Goal: Task Accomplishment & Management: Complete application form

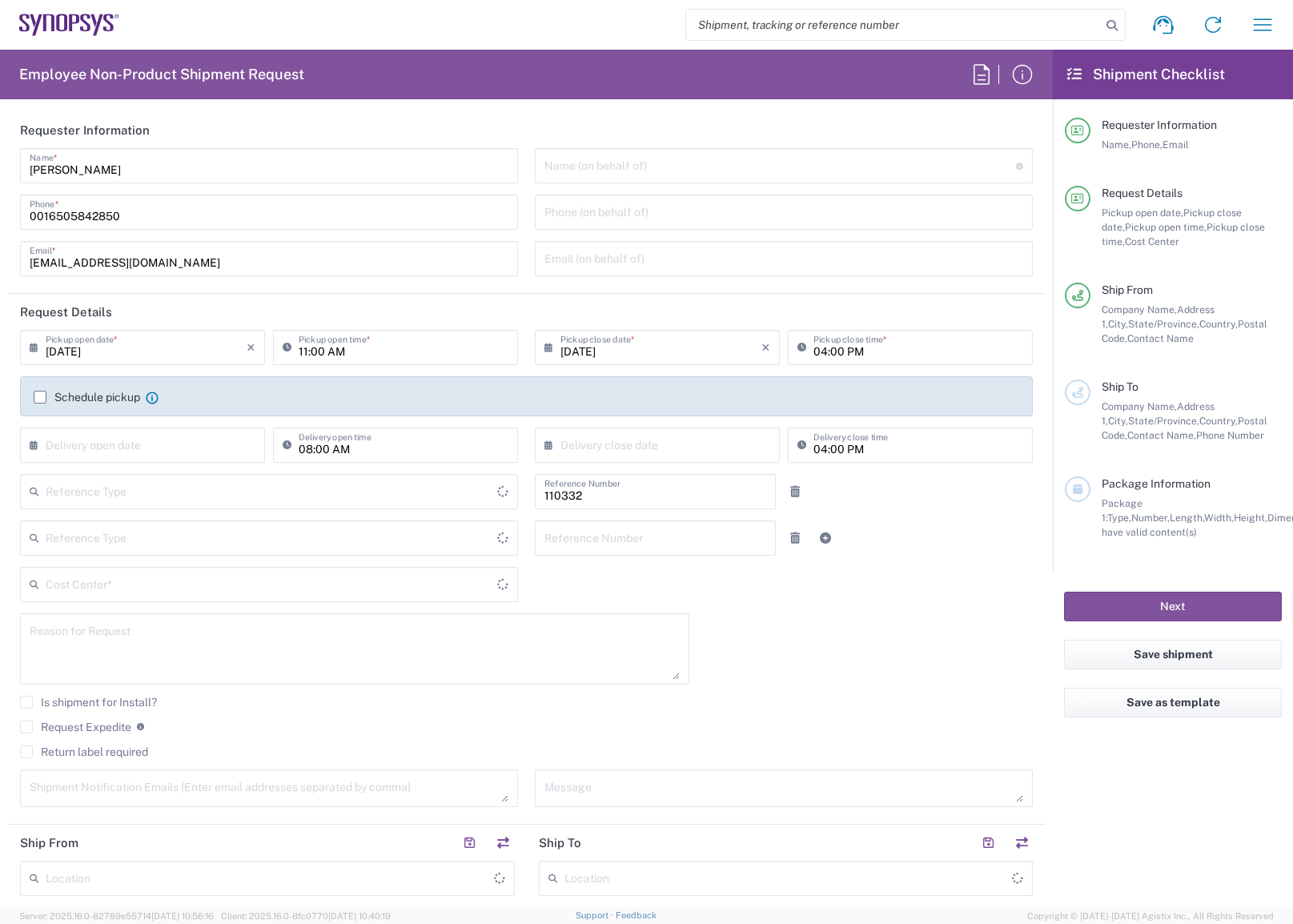
type input "US01, FAC, Fac Admin 110332"
type input "[US_STATE]"
type input "Delivered at Place"
type input "[GEOGRAPHIC_DATA]"
type input "Department"
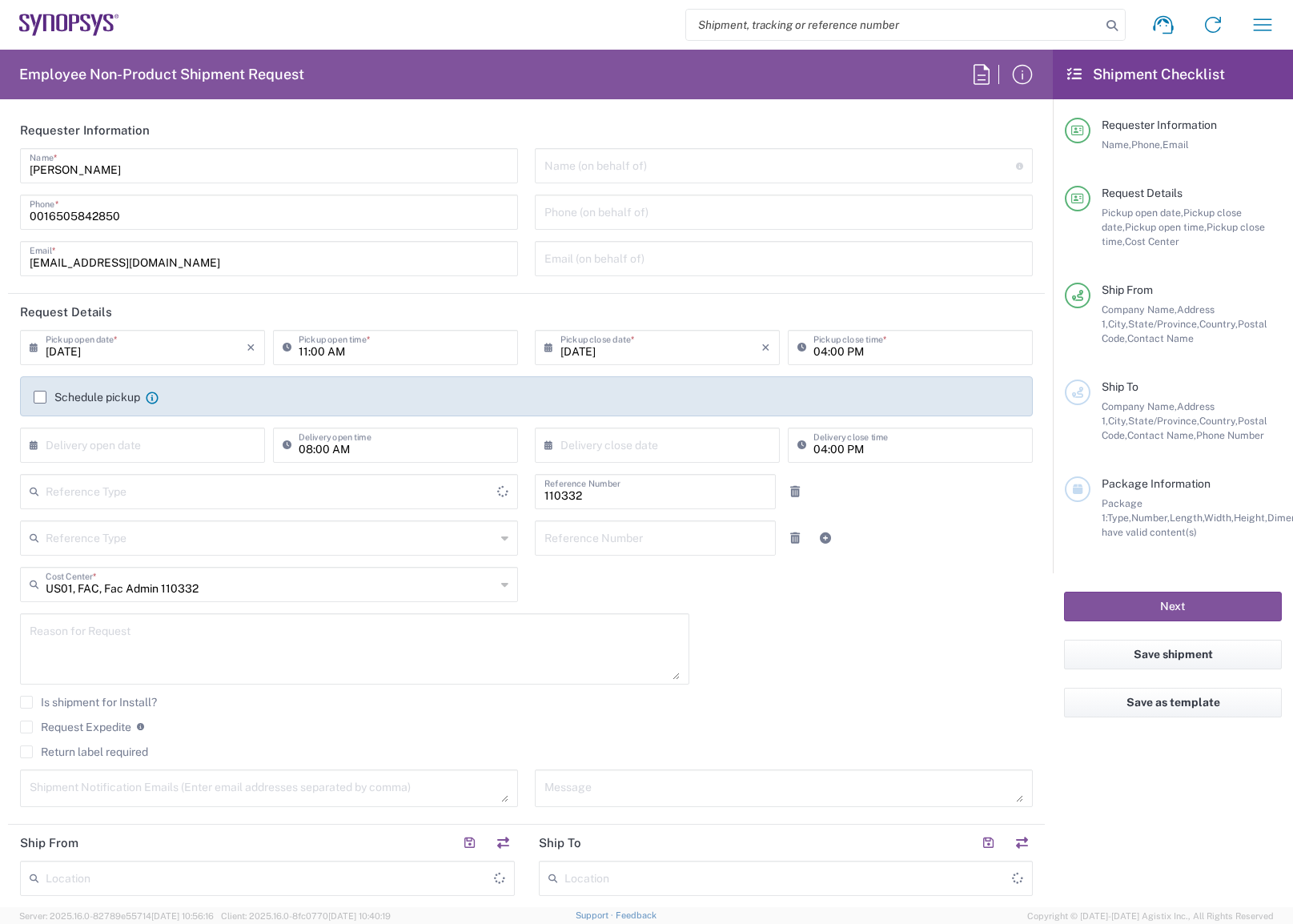
type input "[GEOGRAPHIC_DATA]"
type input "Headquarters USSV"
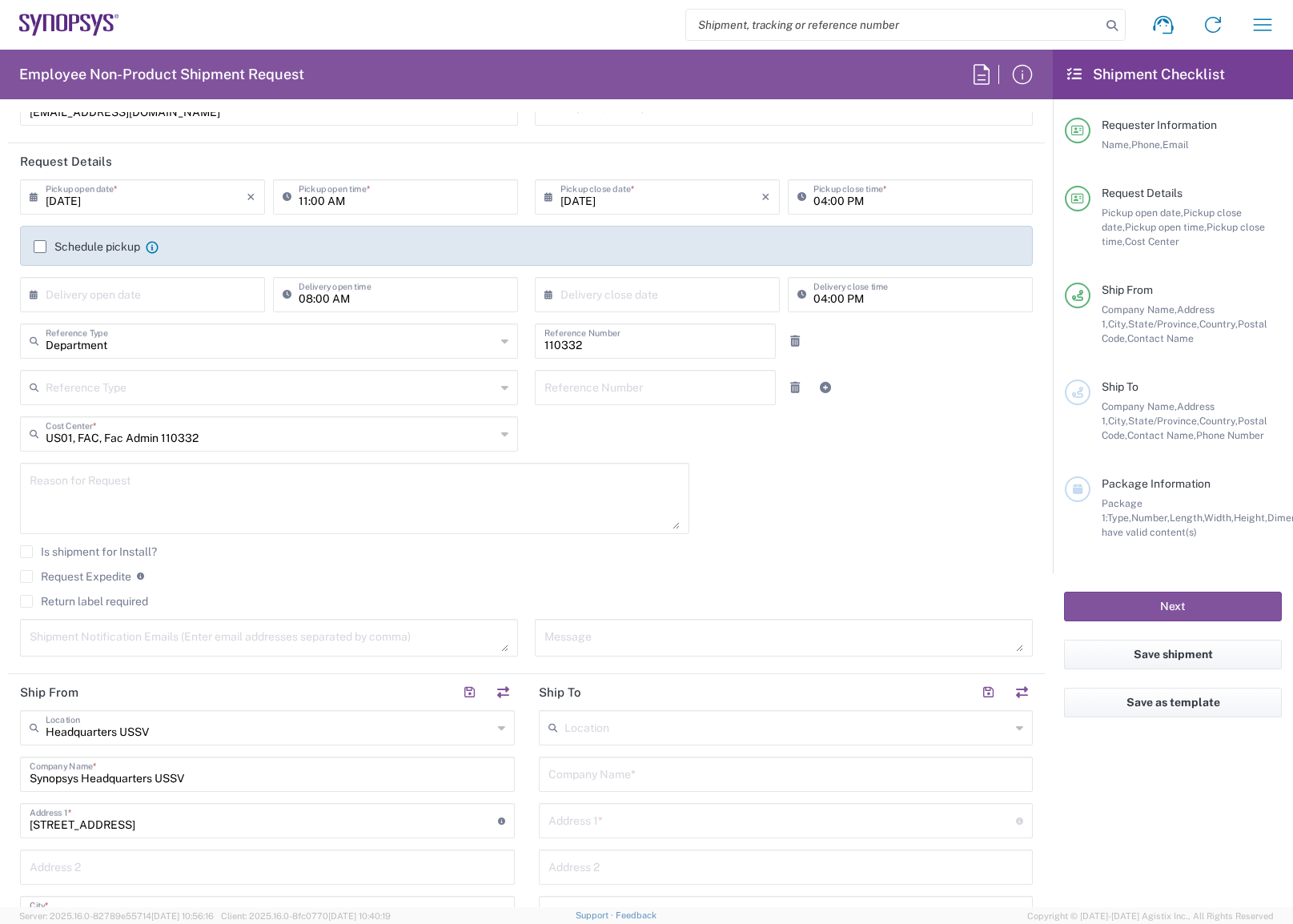
scroll to position [320, 0]
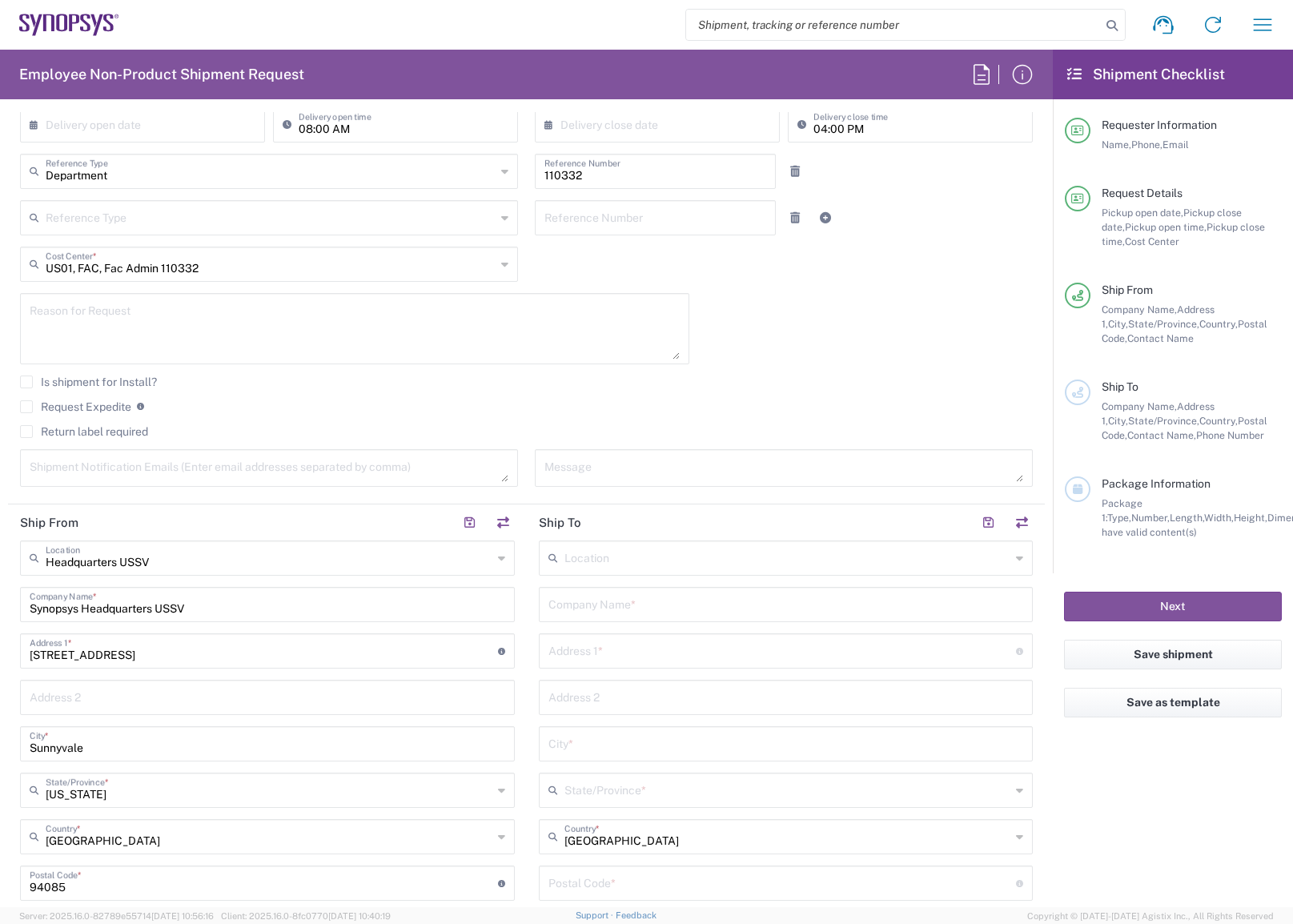
drag, startPoint x: 561, startPoint y: 562, endPoint x: 574, endPoint y: 560, distance: 13.2
click at [567, 560] on input "text" at bounding box center [787, 557] width 447 height 28
click at [652, 593] on span "Zapopan MX01" at bounding box center [776, 593] width 485 height 25
type input "Zapopan MX01"
type input "Synopsys Zapopan MX01"
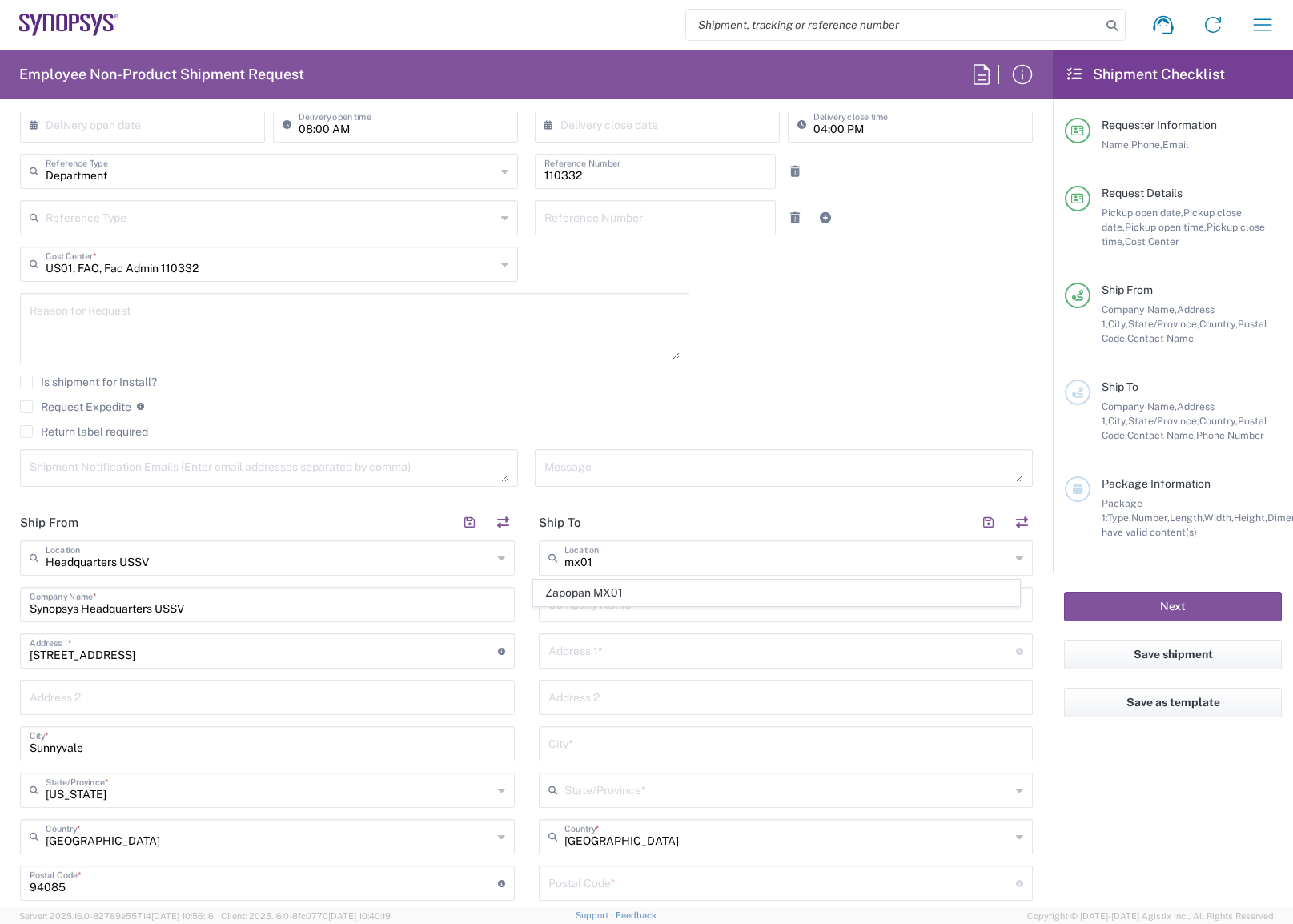
type input "[STREET_ADDRESS]"
type input "Interior 65 [GEOGRAPHIC_DATA]"
type input "Zapopan"
type input "[GEOGRAPHIC_DATA]"
type input "45010"
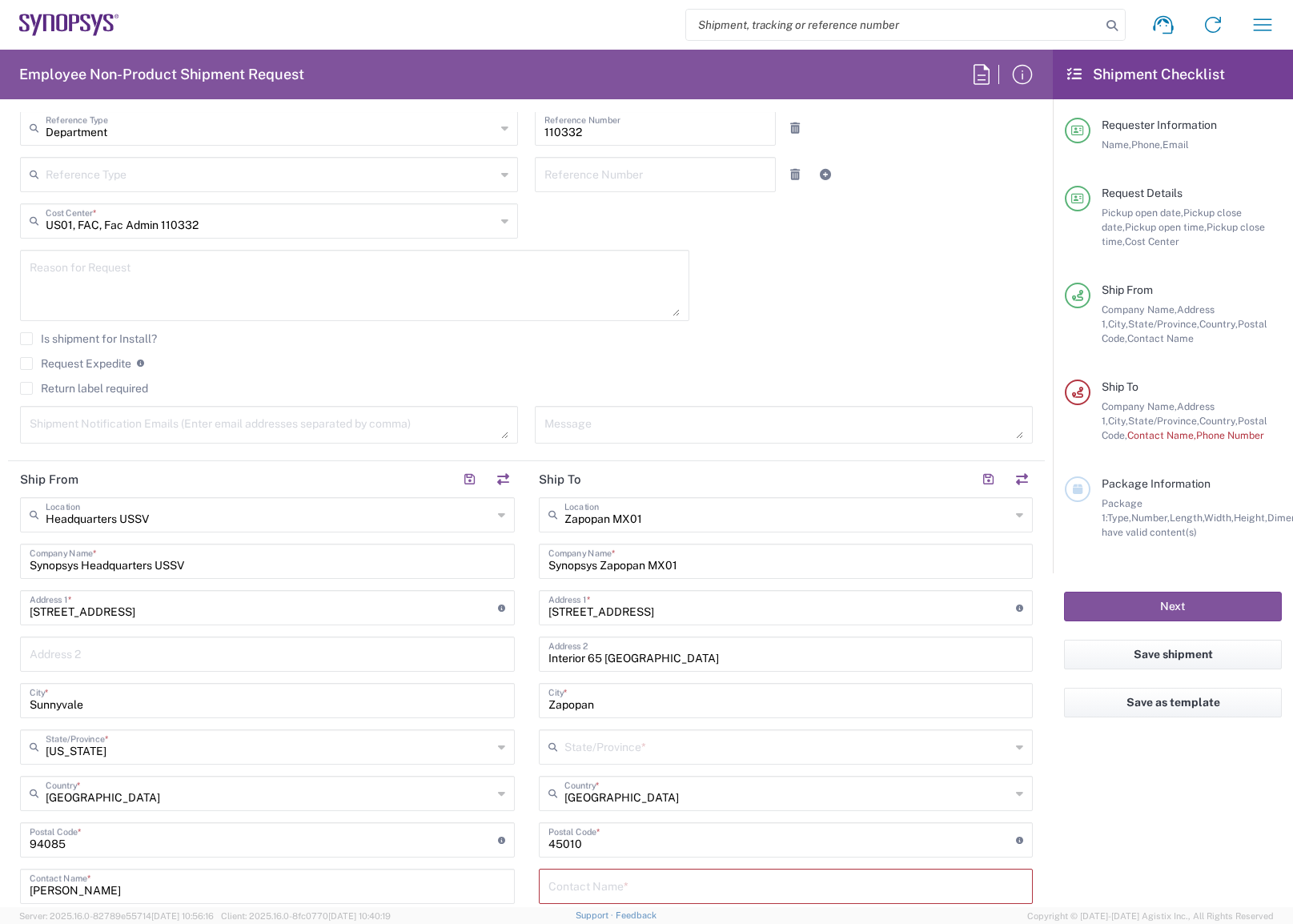
scroll to position [400, 0]
